Goal: Answer question/provide support: Ask a question

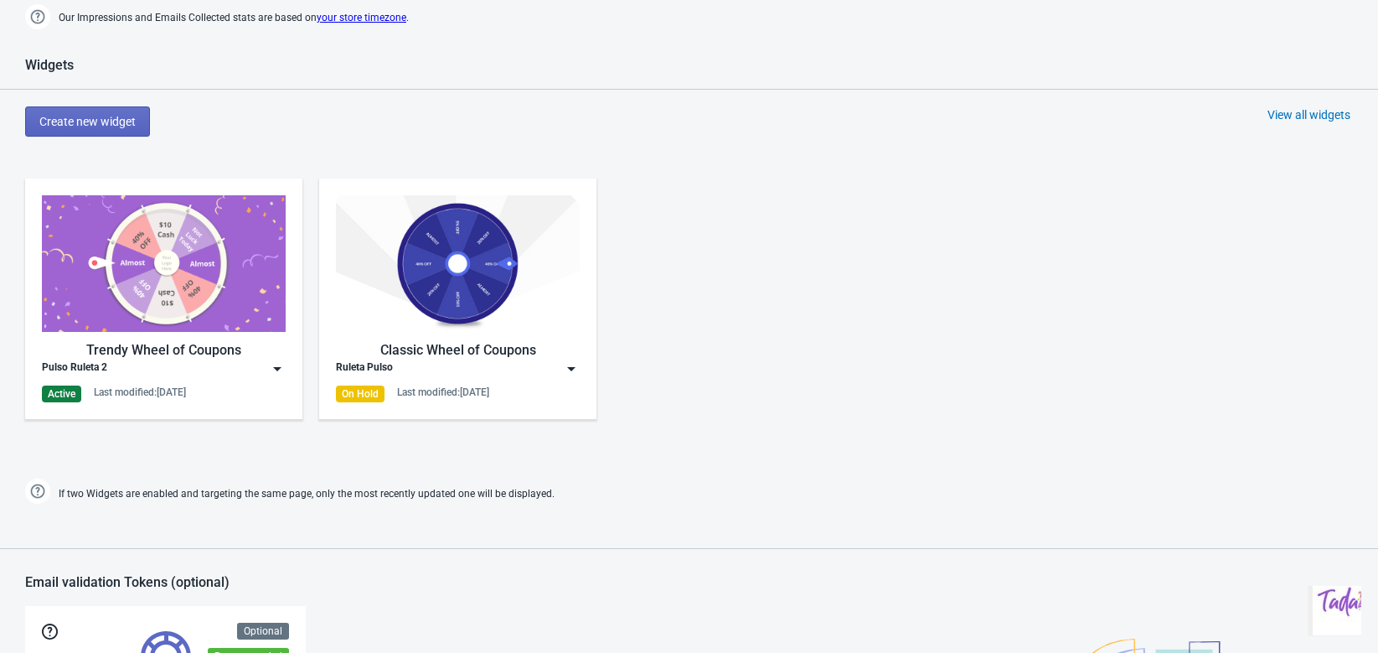
scroll to position [679, 0]
click at [266, 365] on div "Pulso Ruleta 2" at bounding box center [164, 367] width 244 height 17
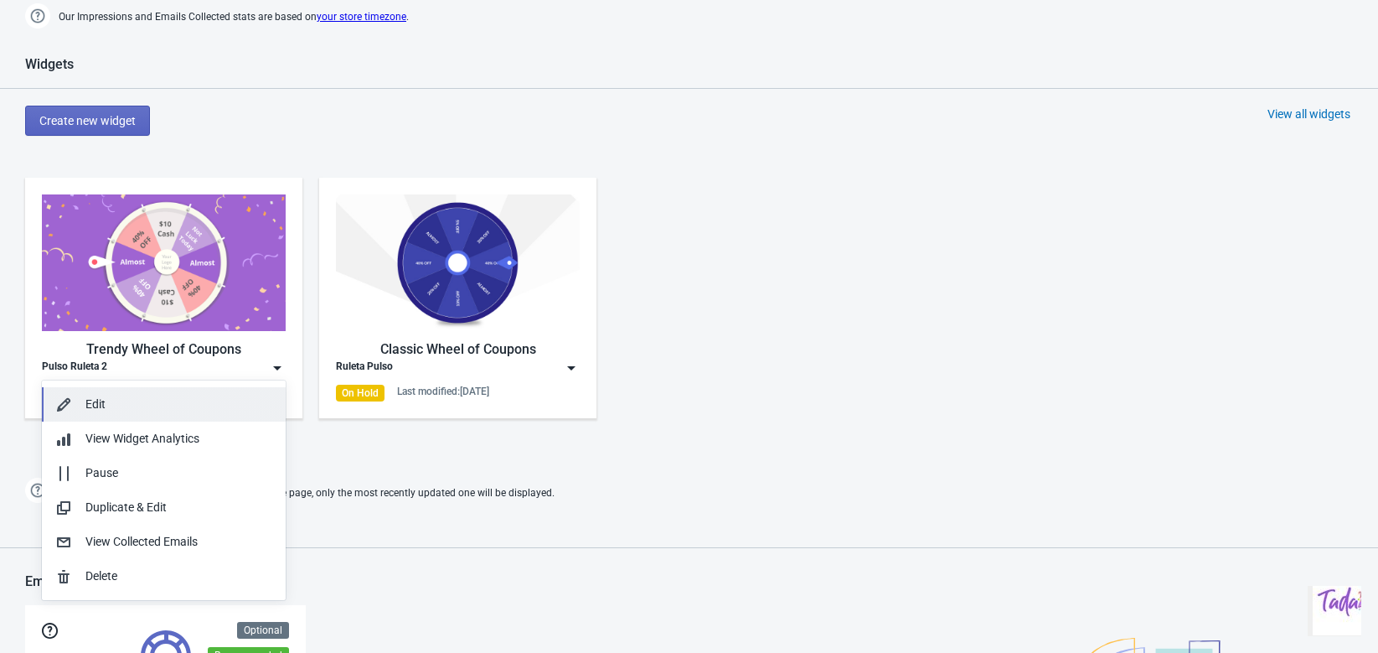
click at [107, 396] on div "Edit" at bounding box center [178, 404] width 187 height 18
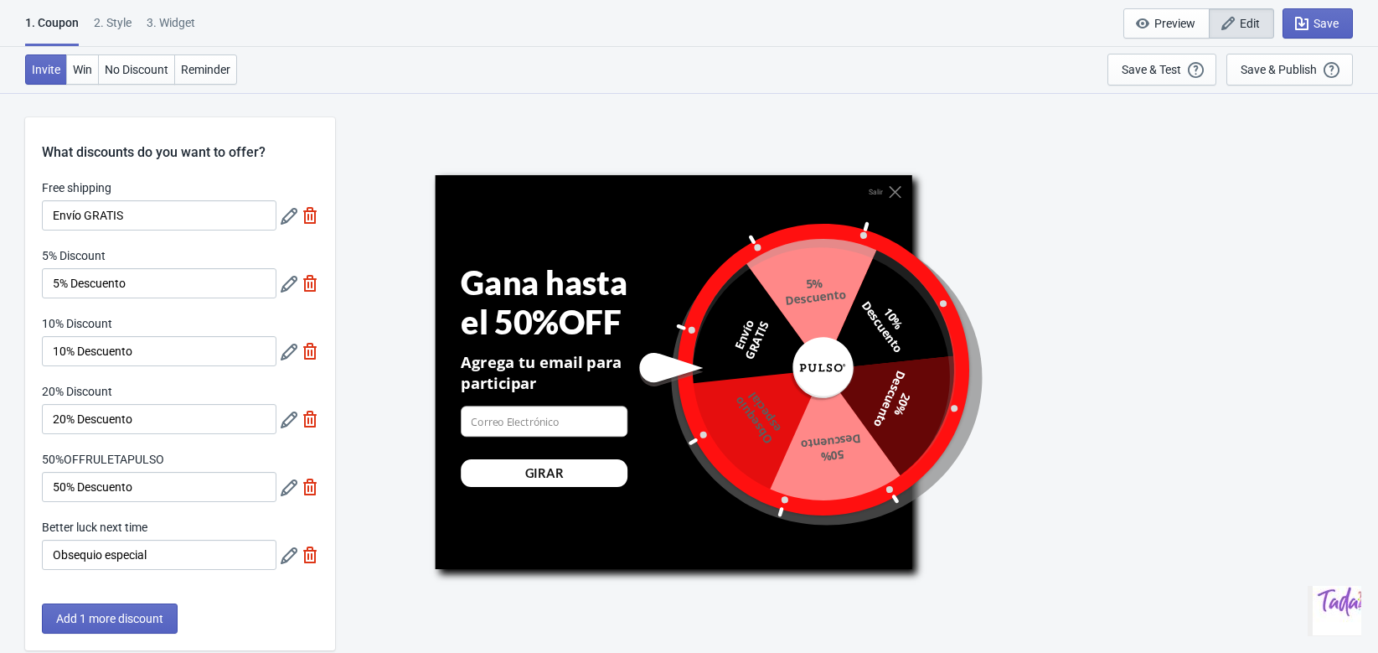
click at [112, 33] on div "2 . Style" at bounding box center [113, 28] width 38 height 29
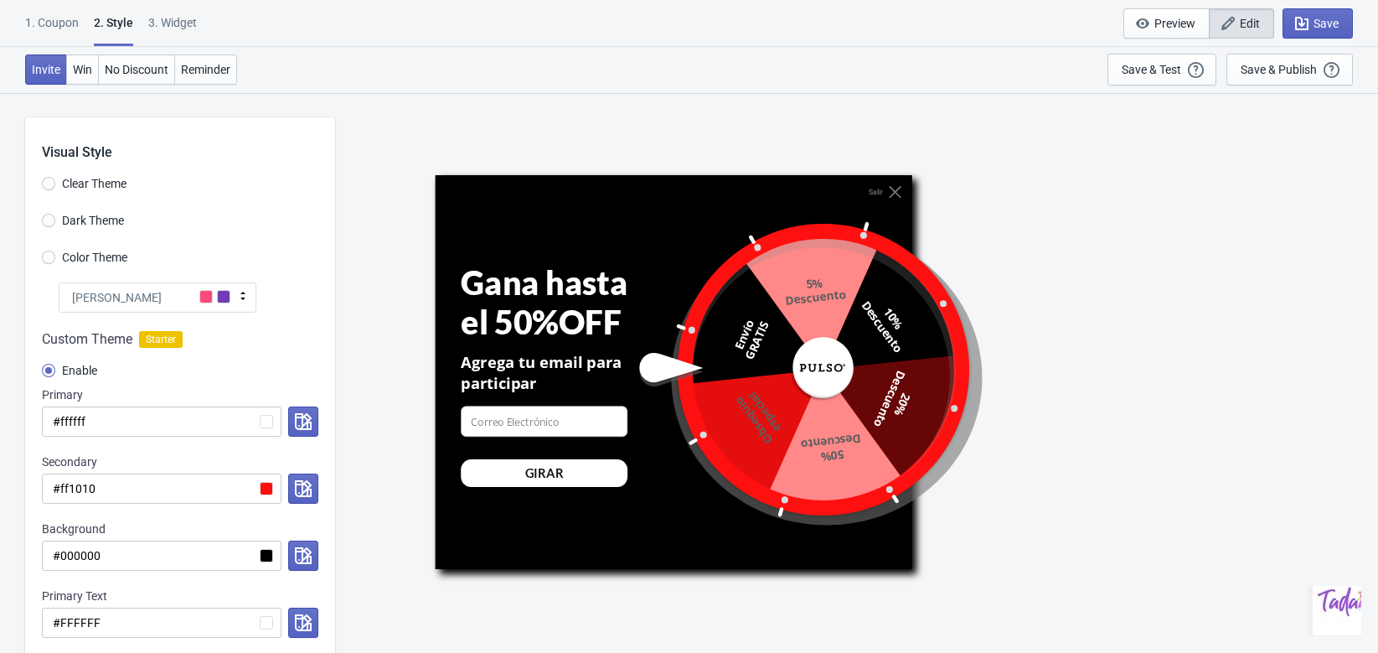
click at [199, 23] on div "1. Coupon 2 . Style 3. Widget" at bounding box center [114, 30] width 178 height 32
click at [179, 19] on div "3. Widget" at bounding box center [172, 28] width 49 height 29
select select "once"
select select "middle_left"
select select "1"
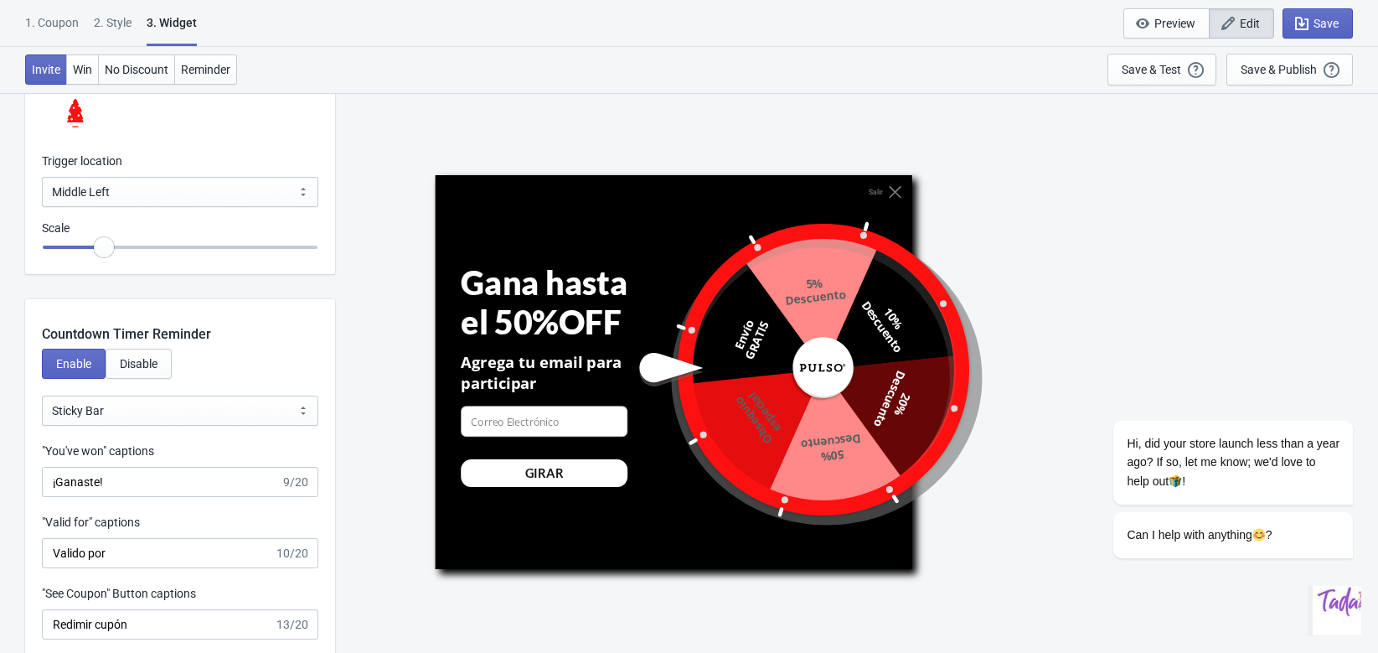
click at [1330, 599] on img "Chat widget" at bounding box center [1346, 601] width 67 height 67
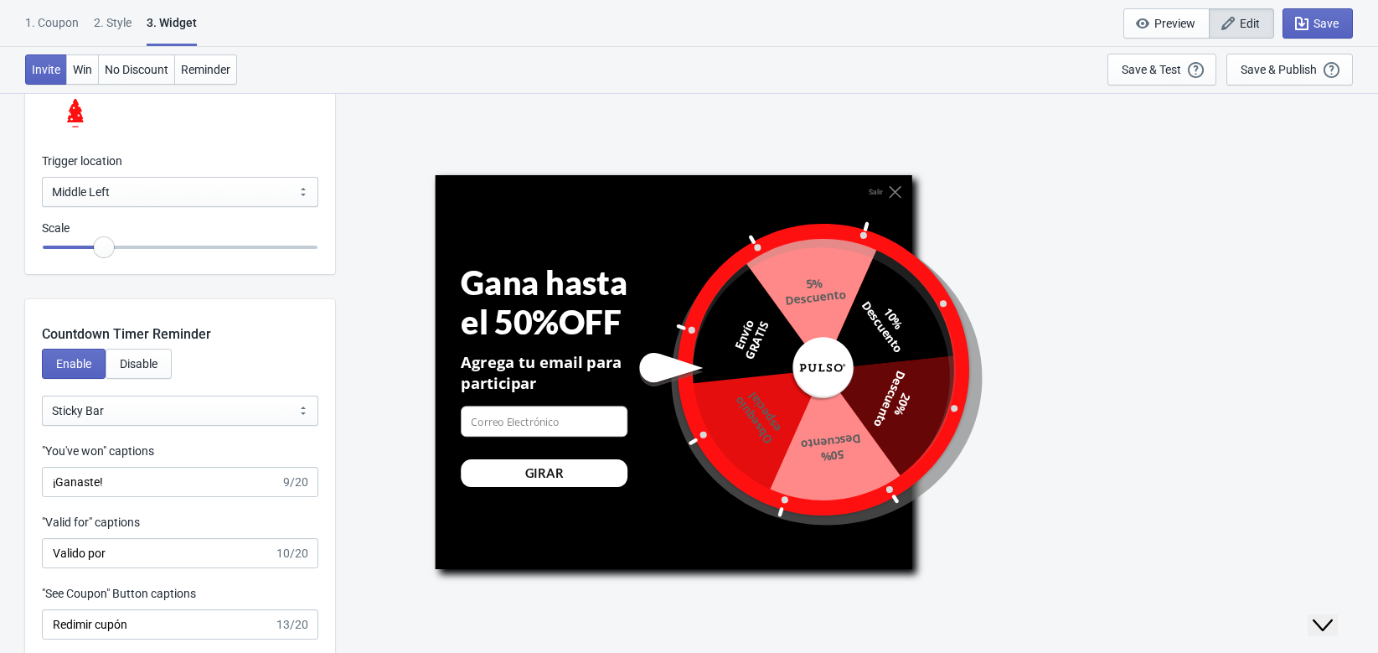
click at [1330, 614] on button "Close Chat This icon closes the chat window." at bounding box center [1323, 625] width 30 height 22
click at [1315, 593] on img "Chat widget" at bounding box center [1346, 601] width 67 height 67
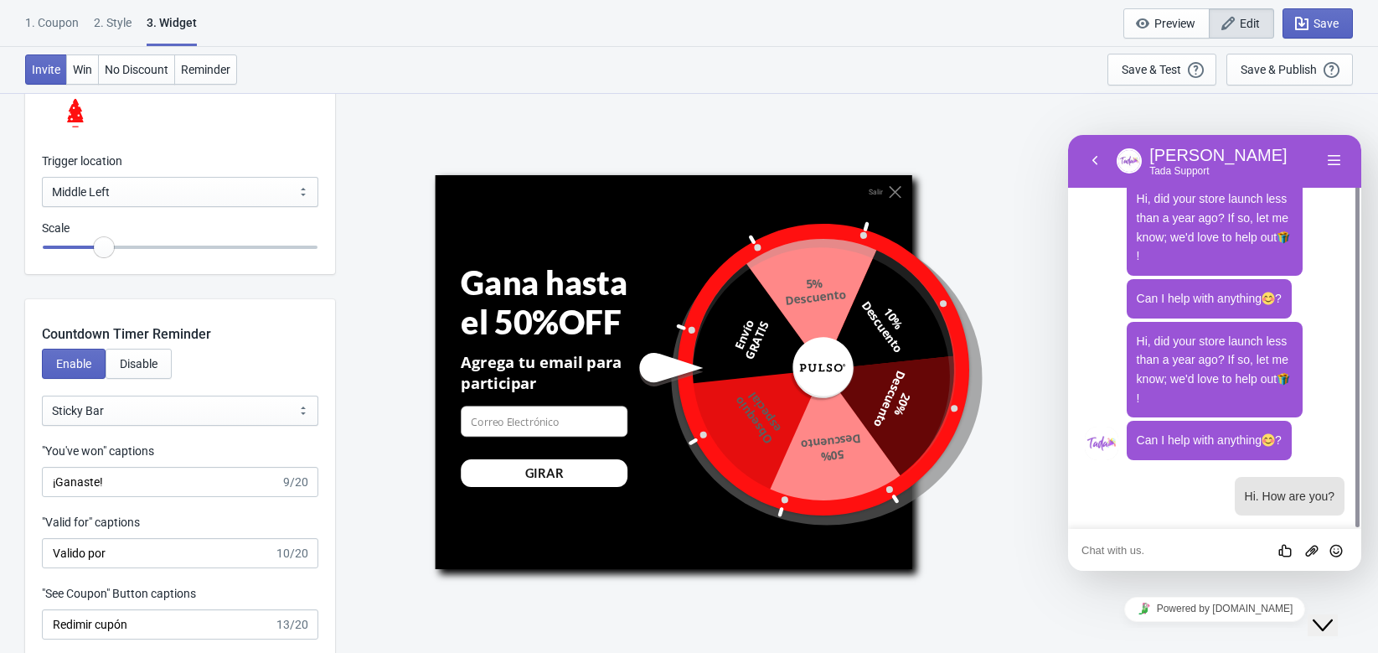
click at [1165, 546] on textarea at bounding box center [1215, 550] width 266 height 13
paste textarea "When I publish my roulette, the letters are too big, how can I change the size …"
type textarea "When I publish my roulette, the letters are too big, how can I change the size …"
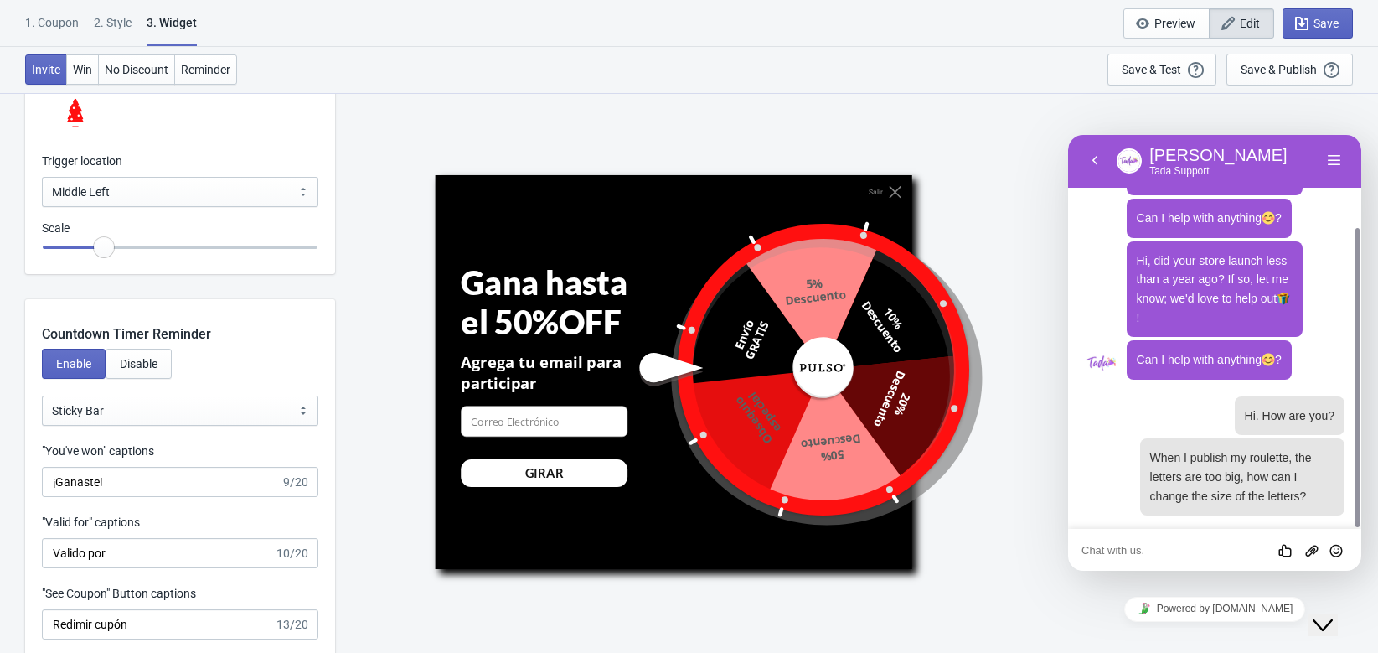
click at [1179, 391] on span "[PERSON_NAME] from [PERSON_NAME] Hi, did your store launch less than a year ago…" at bounding box center [1215, 295] width 260 height 439
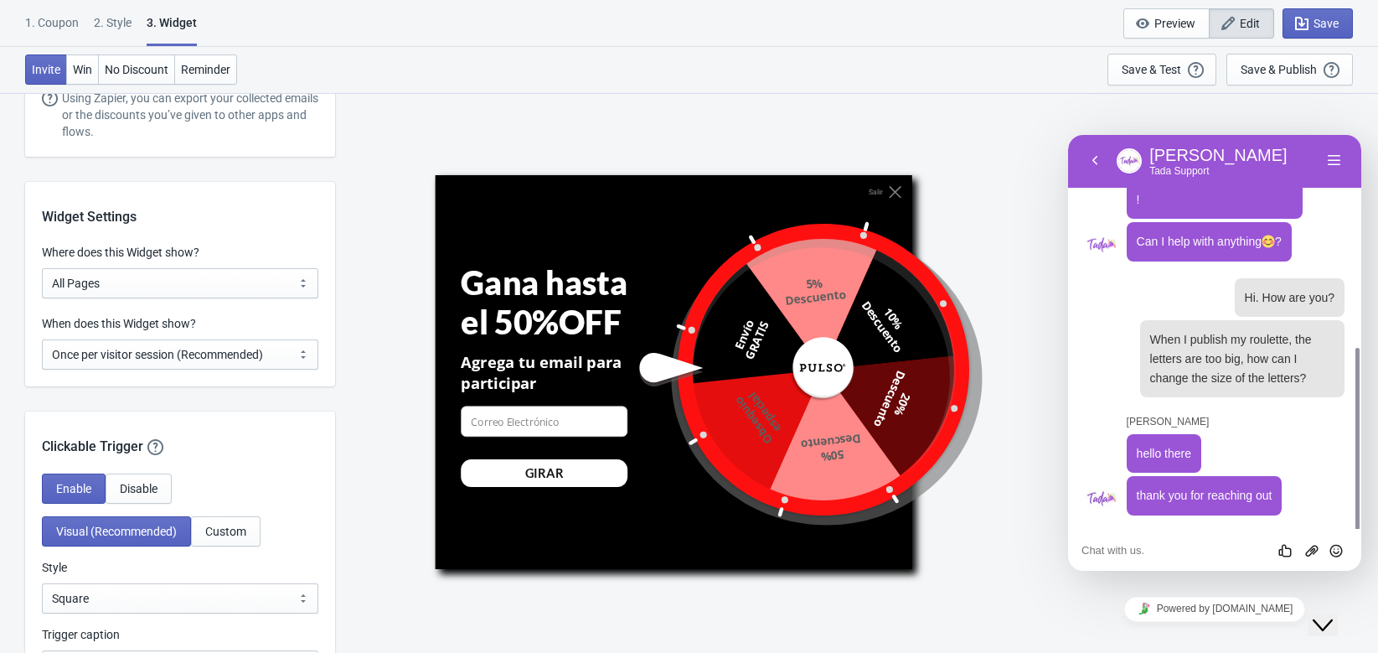
scroll to position [287, 0]
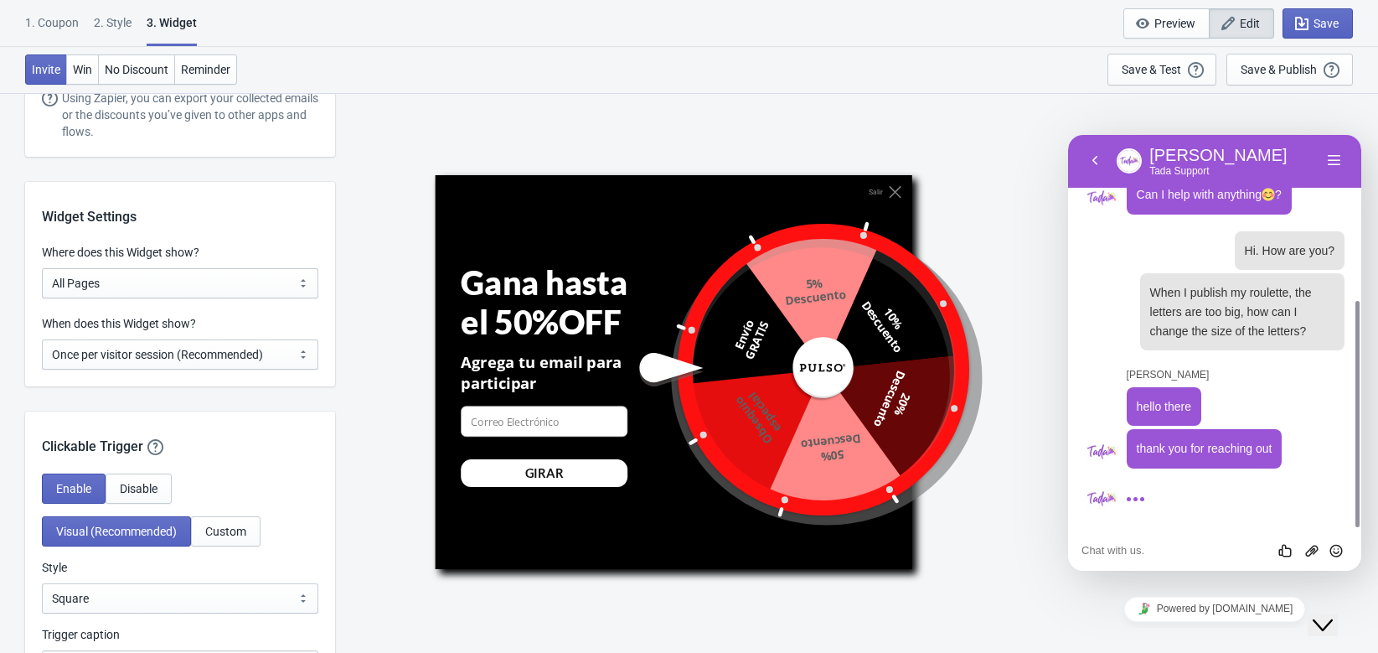
click at [281, 235] on div "Widget Settings Where does this Widget show? All Pages All Product Pages All Bl…" at bounding box center [180, 284] width 310 height 204
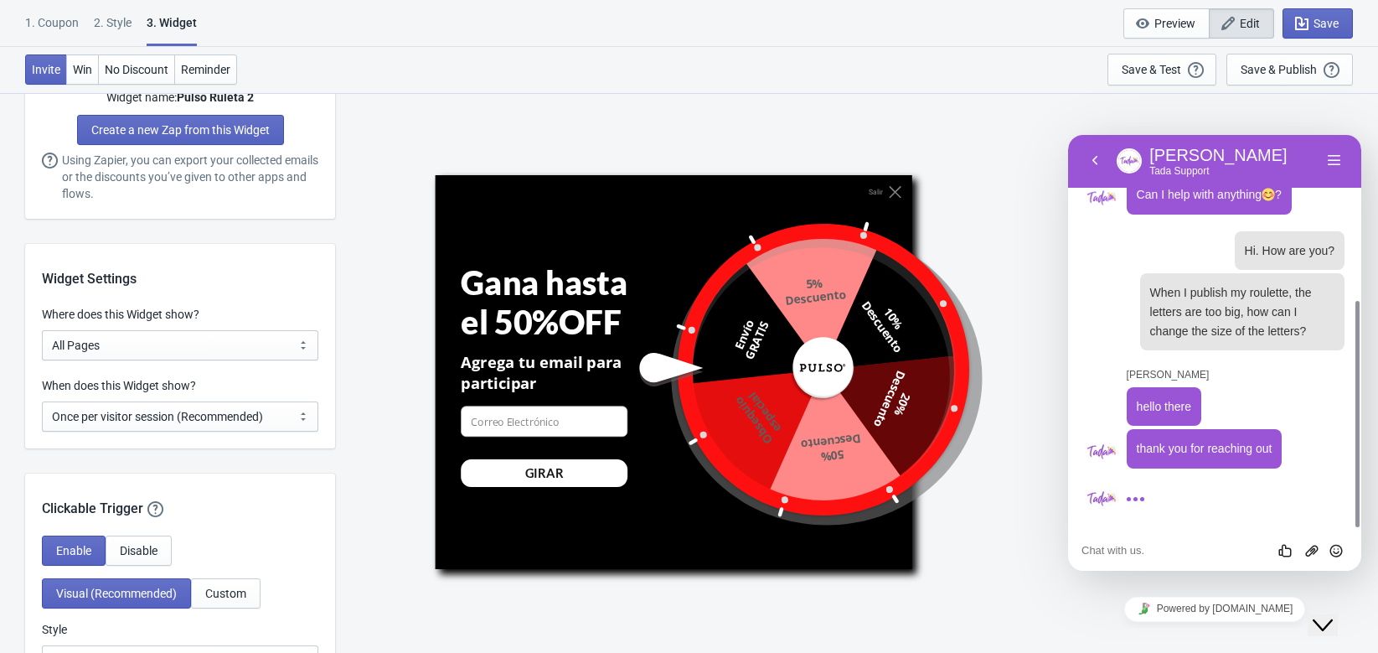
scroll to position [1139, 0]
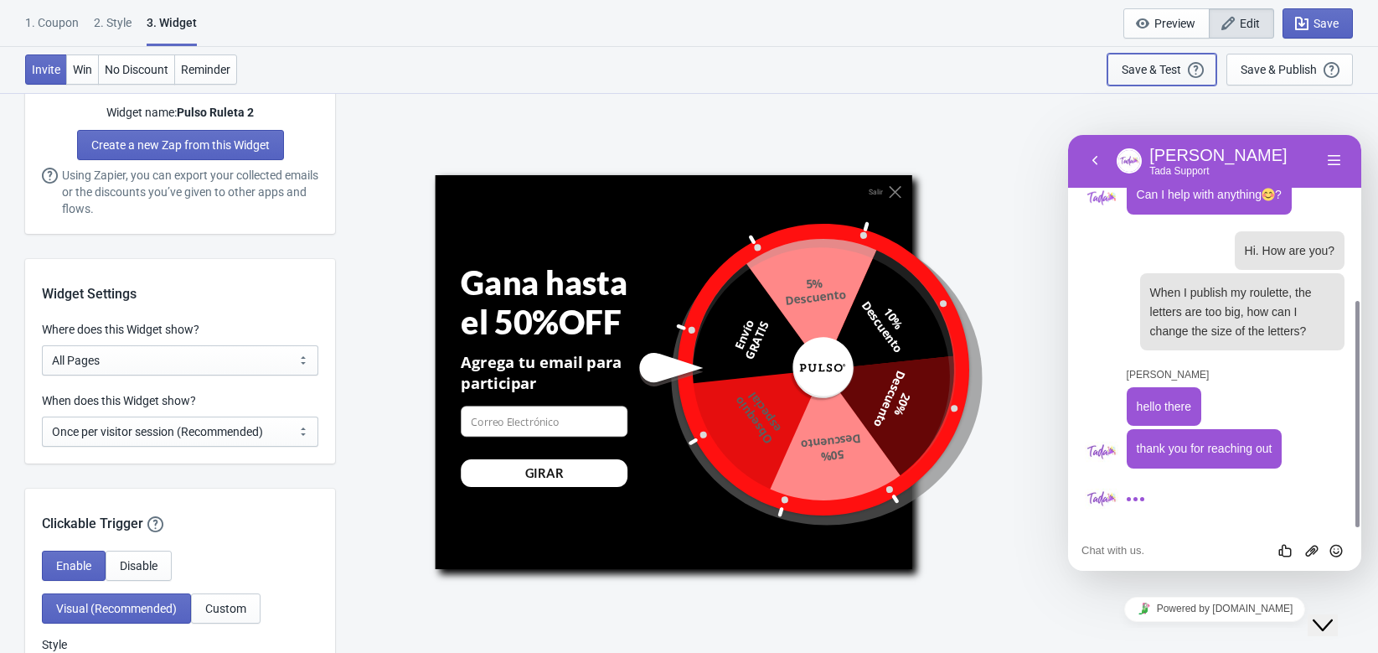
click at [1170, 71] on div "Save & Test" at bounding box center [1151, 69] width 59 height 13
click at [555, 150] on div "Salir Gana hasta el 50%OFF Agrega tu email para participar email-input GIRAR En…" at bounding box center [856, 372] width 1026 height 560
